Goal: Find specific page/section: Find specific page/section

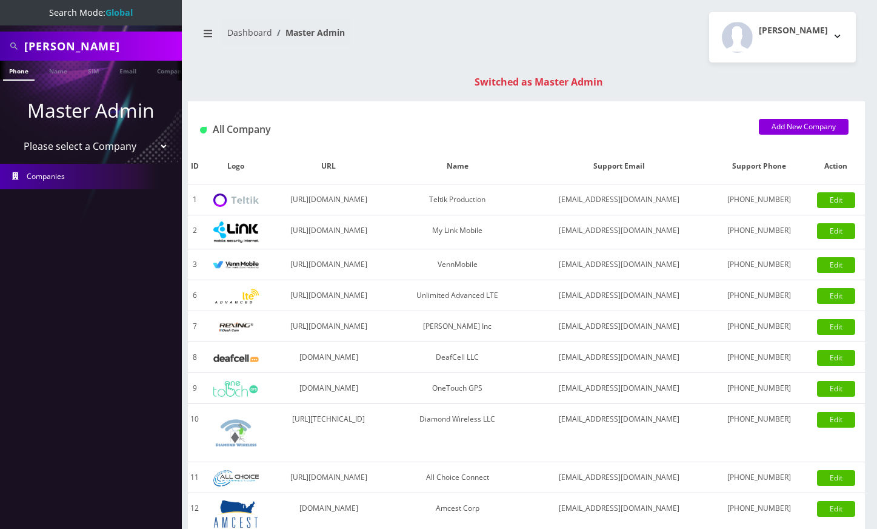
scroll to position [333, 0]
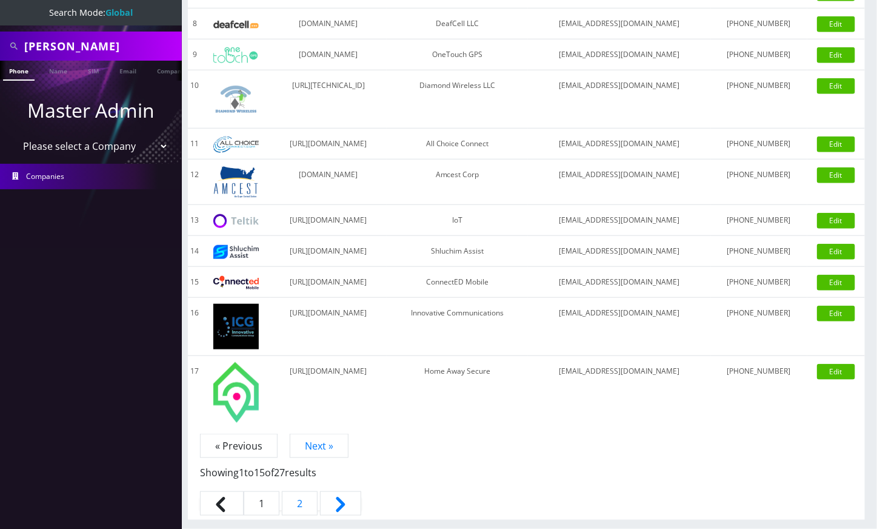
click at [35, 45] on input "Meir Kaplan" at bounding box center [101, 46] width 155 height 23
click at [30, 43] on input "18483260658" at bounding box center [101, 46] width 155 height 23
type input "8483260658"
click at [13, 73] on link "Phone" at bounding box center [19, 71] width 32 height 20
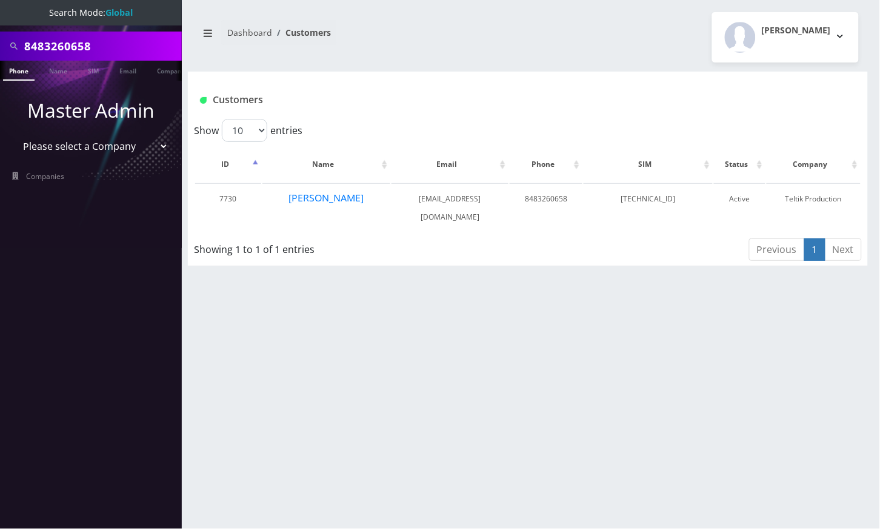
click at [662, 343] on div "8483260658 Phone Name SIM Email Company Customer Dashboard Customers [PERSON_NA…" at bounding box center [528, 264] width 704 height 529
click at [625, 22] on div "[PERSON_NAME] Logout" at bounding box center [698, 37] width 340 height 50
click at [69, 37] on input "8483260658" at bounding box center [101, 46] width 155 height 23
